Goal: Task Accomplishment & Management: Manage account settings

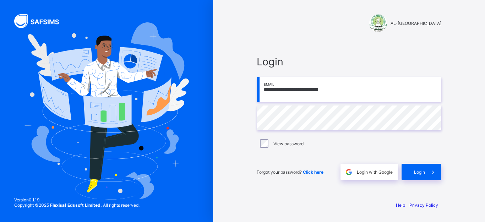
type input "**********"
click at [410, 174] on div "Login" at bounding box center [422, 172] width 40 height 16
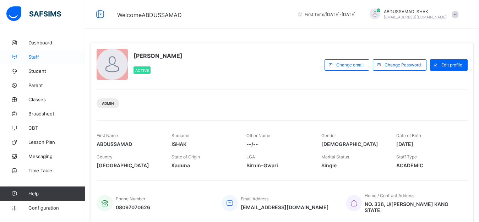
click at [39, 56] on span "Staff" at bounding box center [56, 57] width 57 height 6
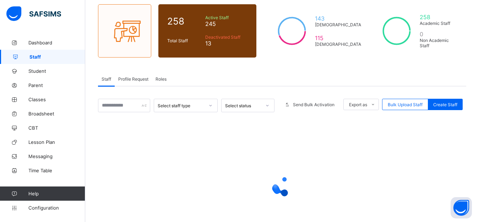
scroll to position [55, 0]
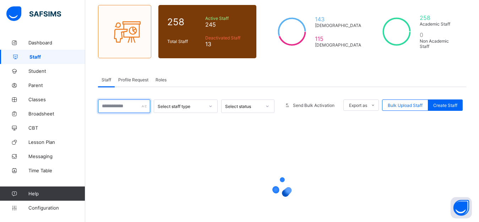
click at [141, 105] on input "text" at bounding box center [124, 105] width 52 height 13
type input "*"
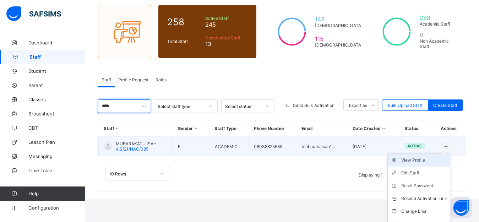
type input "****"
click at [423, 162] on div "View Profile" at bounding box center [424, 160] width 46 height 7
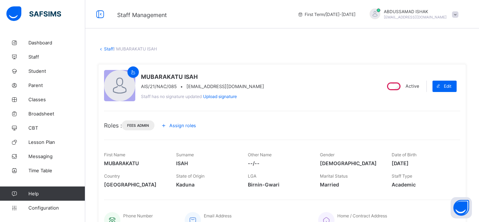
click at [178, 124] on span "Assign roles" at bounding box center [182, 125] width 27 height 5
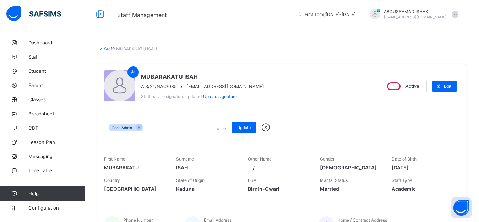
click at [225, 129] on icon at bounding box center [224, 128] width 2 height 1
click at [275, 107] on div "MUBARAKATU ISAH AIS/21/NAC/085 • [EMAIL_ADDRESS][DOMAIN_NAME] Staff has no sign…" at bounding box center [282, 153] width 368 height 178
click at [242, 125] on span "Update" at bounding box center [243, 127] width 13 height 5
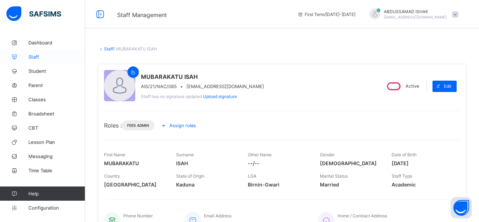
click at [34, 55] on span "Staff" at bounding box center [56, 57] width 57 height 6
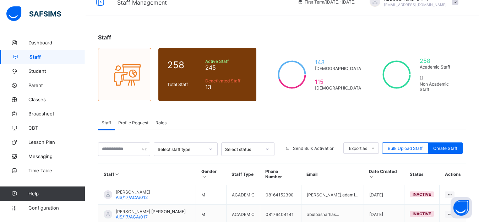
scroll to position [10, 0]
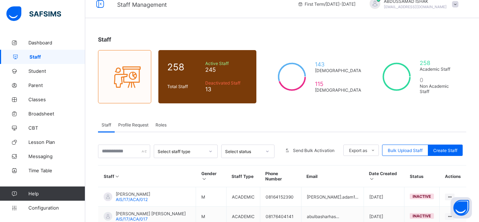
click at [137, 125] on span "Profile Request" at bounding box center [133, 124] width 30 height 5
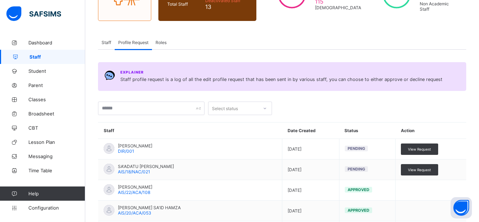
scroll to position [93, 0]
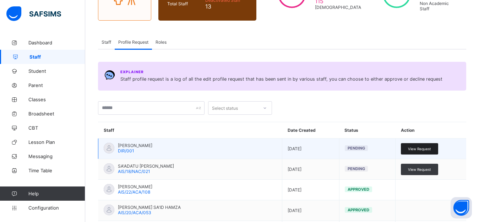
click at [427, 150] on span "View Request" at bounding box center [419, 149] width 23 height 4
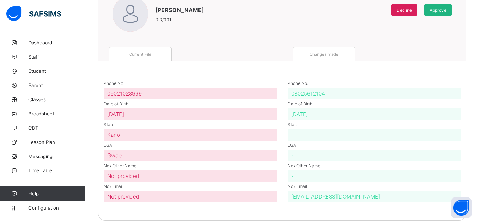
click at [448, 13] on div "Approve" at bounding box center [437, 9] width 27 height 11
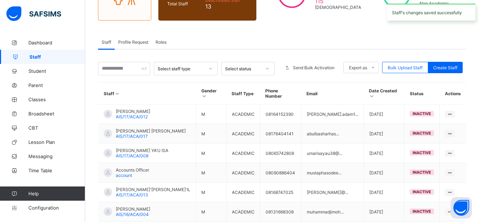
click at [132, 43] on span "Profile Request" at bounding box center [133, 41] width 30 height 5
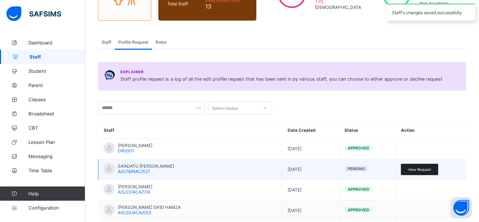
click at [430, 169] on span "View Request" at bounding box center [419, 169] width 23 height 4
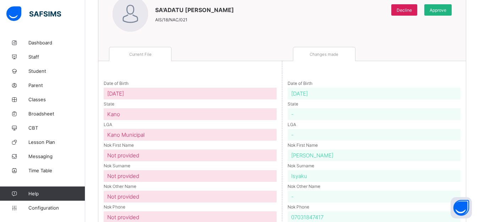
click at [444, 8] on span "Approve" at bounding box center [438, 9] width 17 height 5
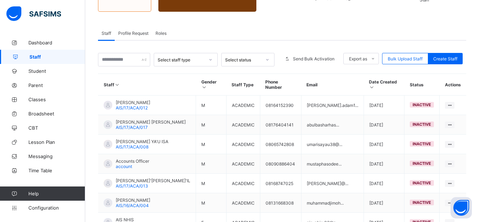
scroll to position [74, 0]
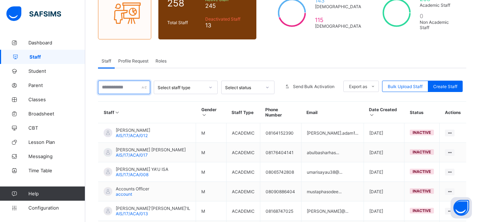
click at [142, 86] on input "text" at bounding box center [124, 87] width 52 height 13
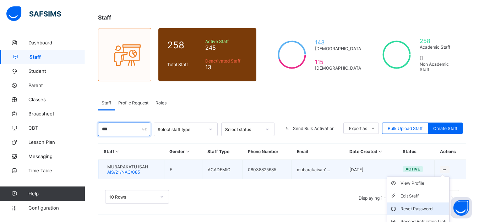
scroll to position [64, 0]
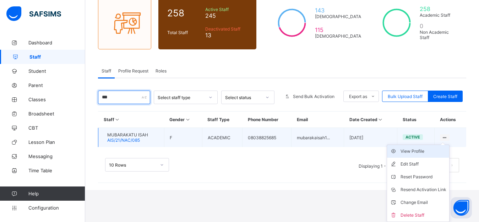
type input "***"
click at [431, 152] on div "View Profile" at bounding box center [424, 151] width 46 height 7
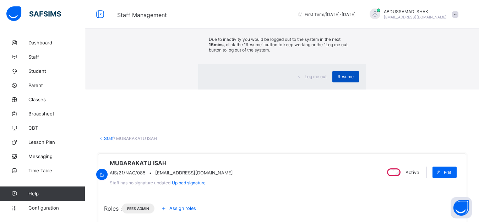
click at [332, 82] on div "Resume" at bounding box center [345, 76] width 27 height 11
